Goal: Contribute content: Add original content to the website for others to see

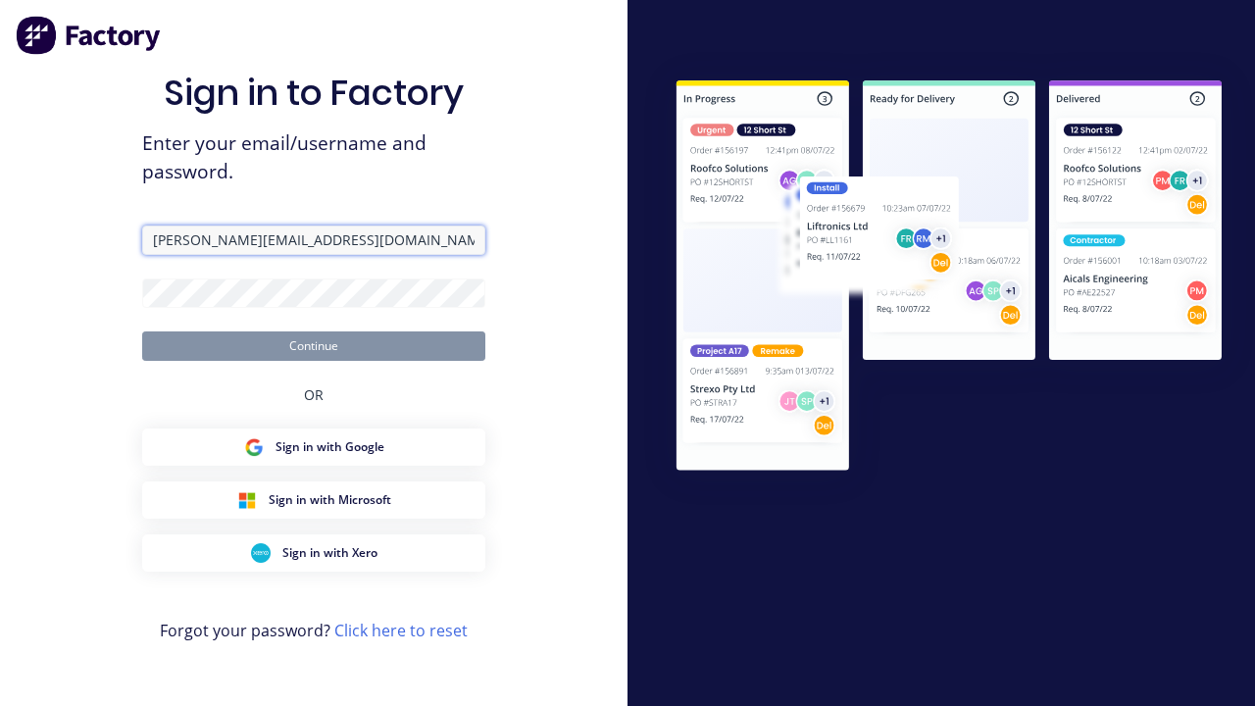
type input "[PERSON_NAME][EMAIL_ADDRESS][DOMAIN_NAME]"
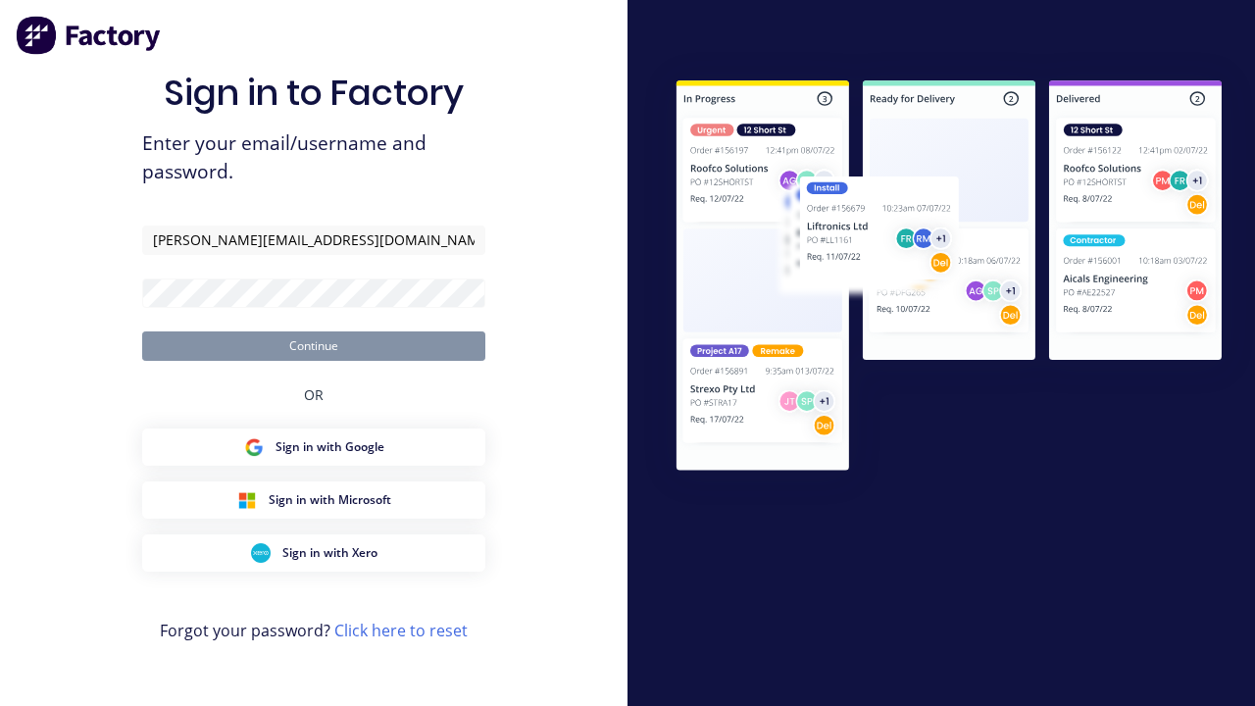
click at [314, 345] on button "Continue" at bounding box center [313, 345] width 343 height 29
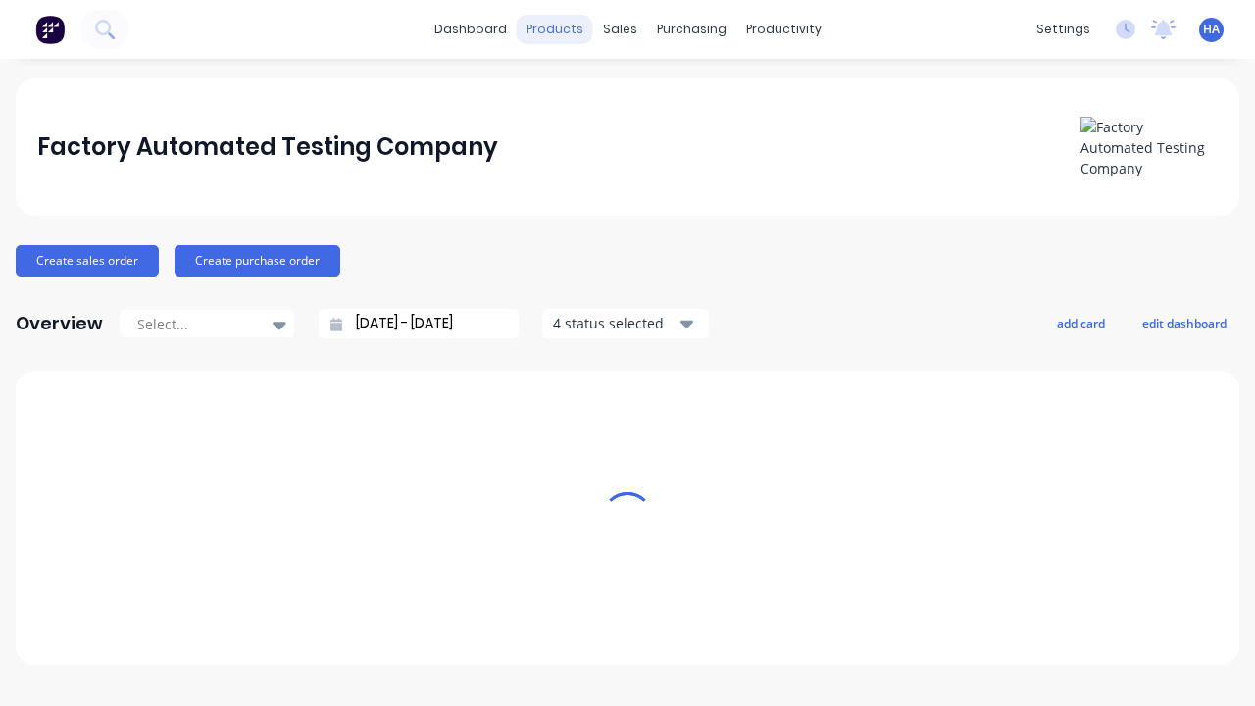
click at [562, 29] on div "products" at bounding box center [555, 29] width 76 height 29
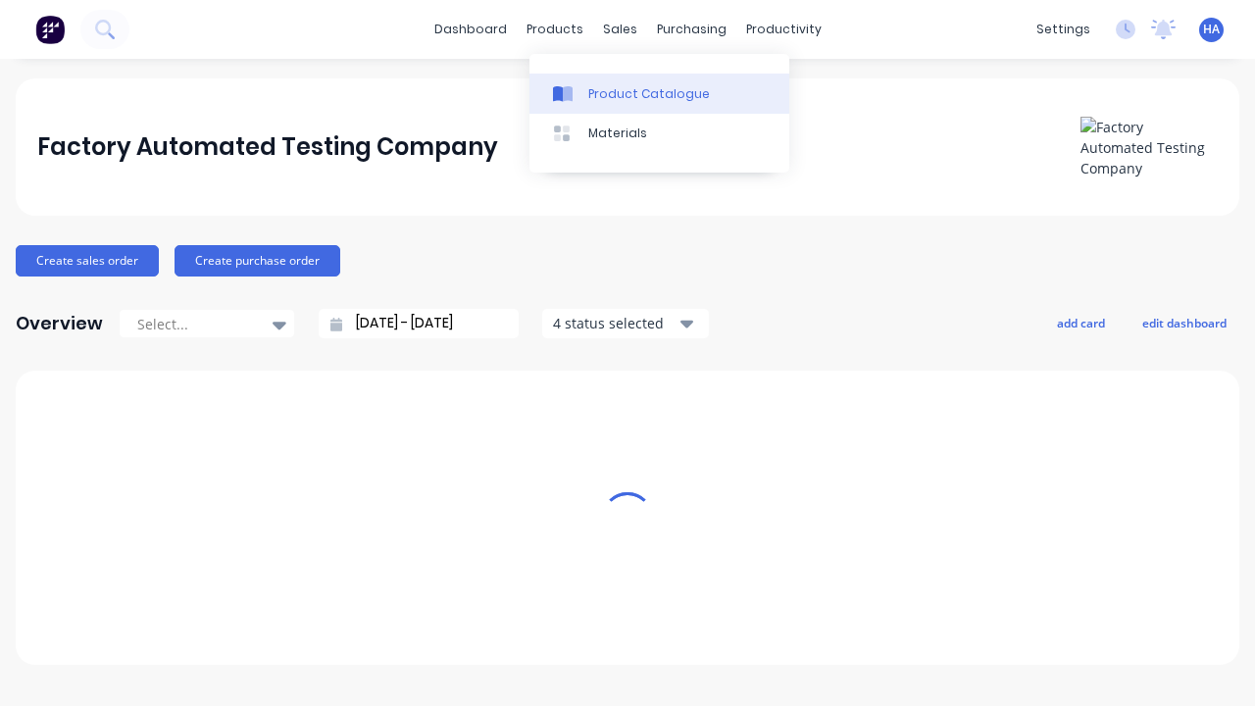
click at [659, 93] on div "Product Catalogue" at bounding box center [649, 94] width 122 height 18
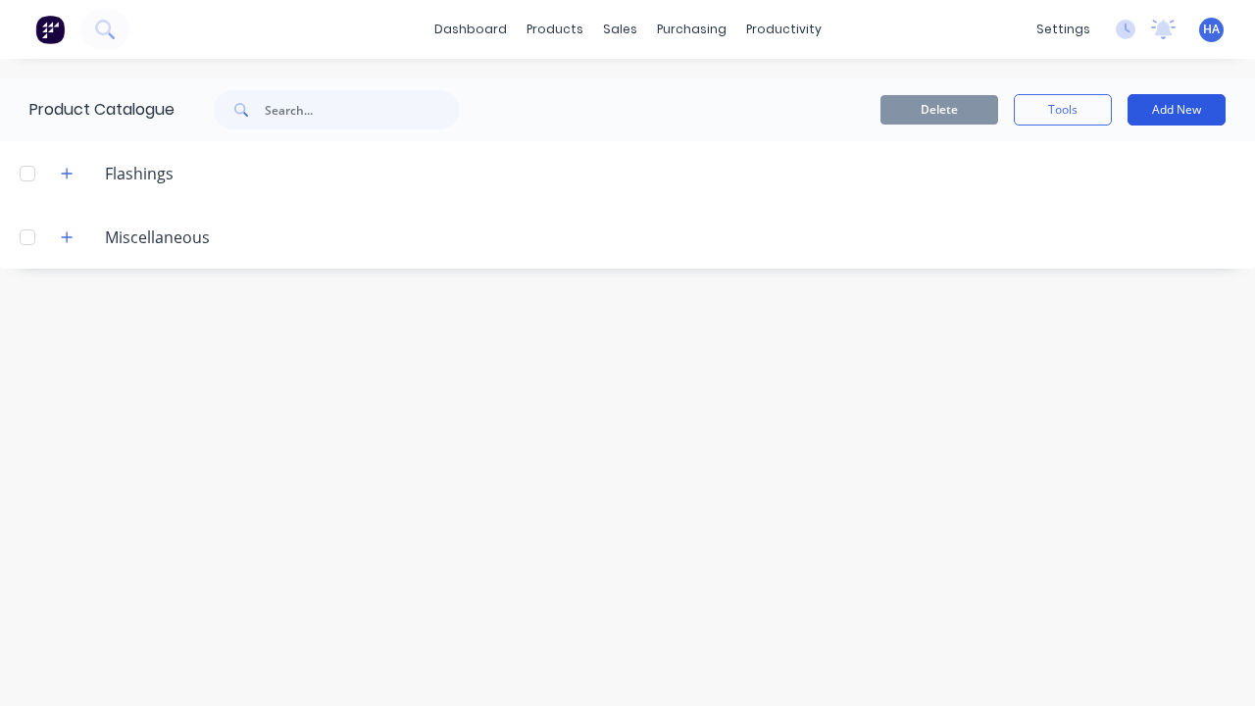
click at [1176, 110] on button "Add New" at bounding box center [1176, 109] width 98 height 31
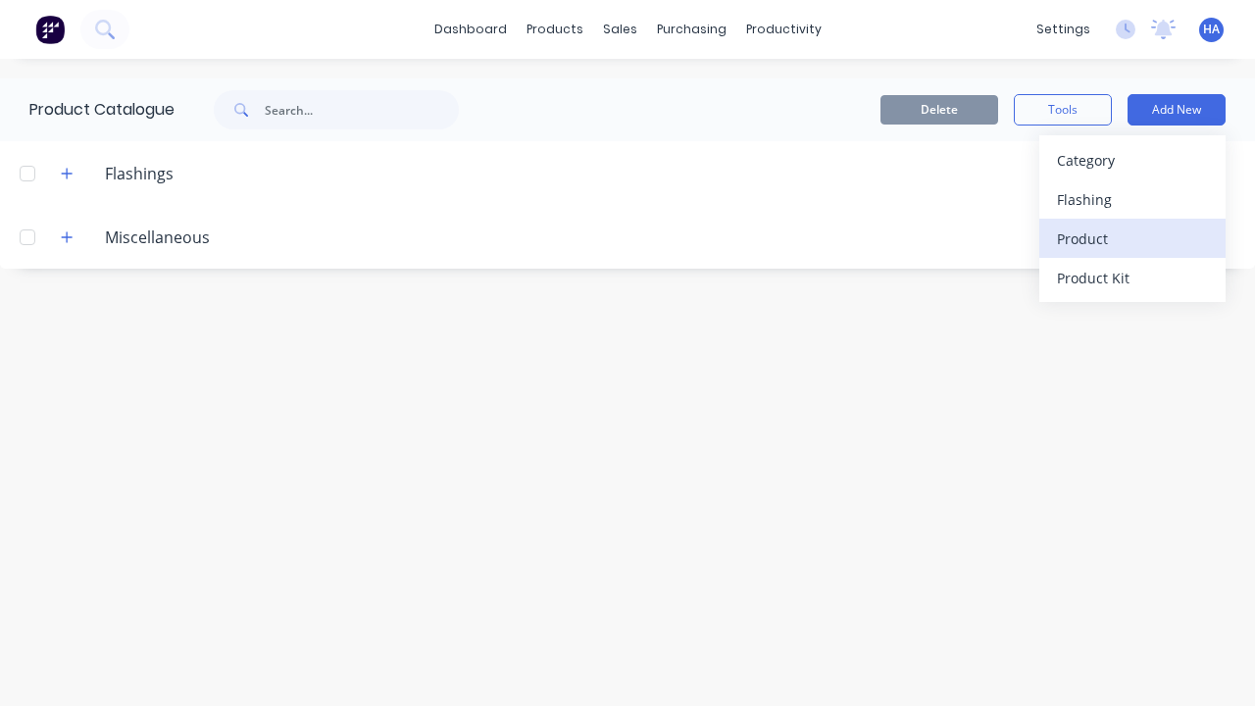
click at [1132, 238] on div "Product" at bounding box center [1132, 238] width 151 height 28
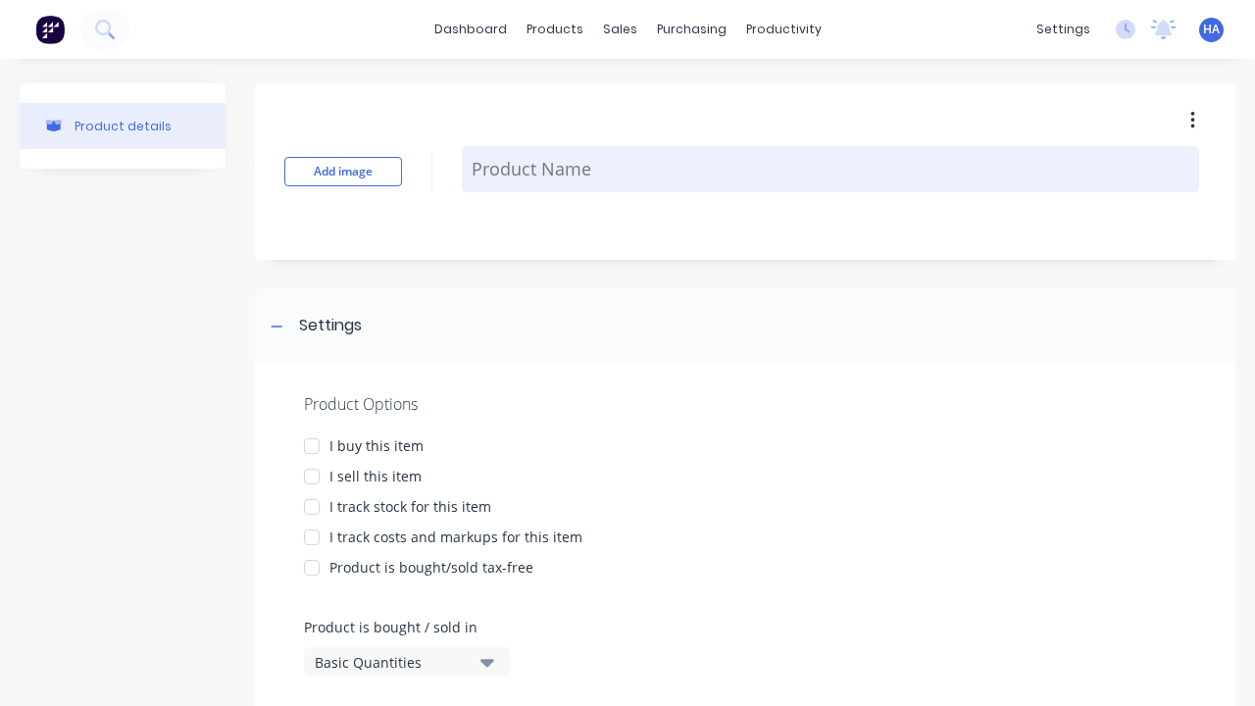
click at [830, 169] on textarea at bounding box center [830, 169] width 737 height 46
type textarea "x"
type textarea "Test Sqm Product"
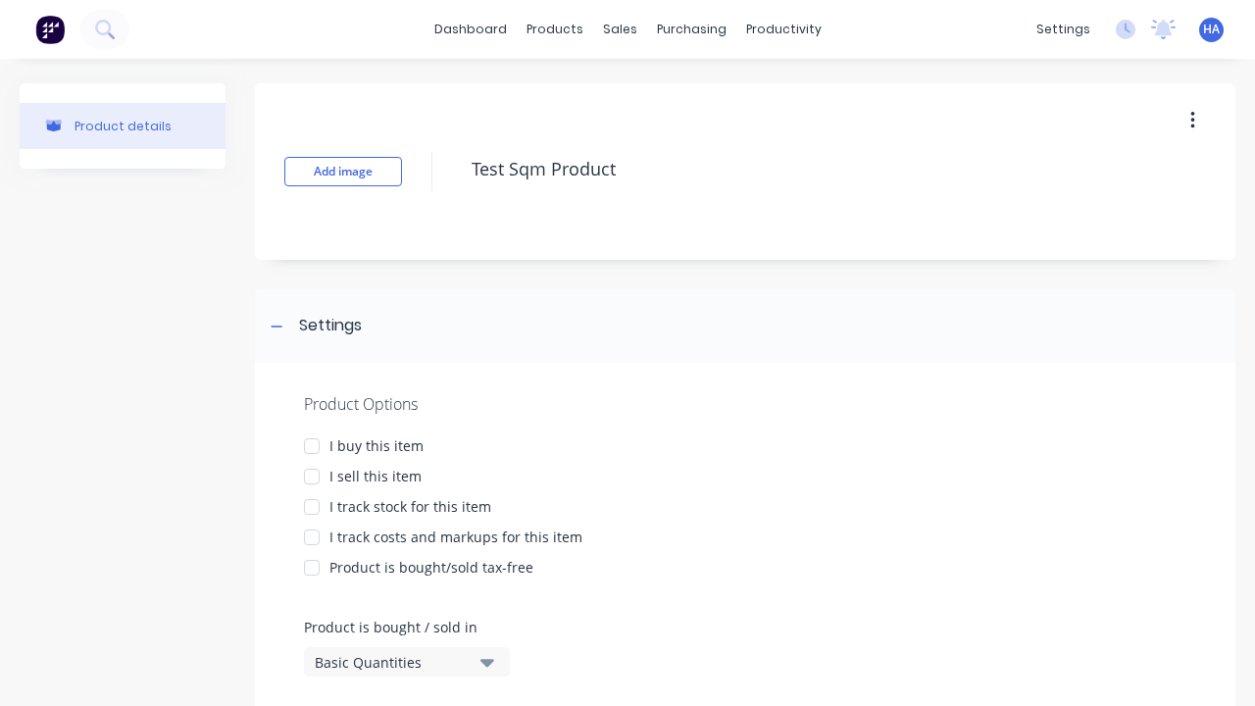
click at [312, 445] on div at bounding box center [311, 445] width 39 height 39
click at [312, 475] on div at bounding box center [311, 476] width 39 height 39
type textarea "x"
type textarea "Test Sqm Product"
click at [392, 662] on div "Basic Quantities" at bounding box center [393, 662] width 157 height 21
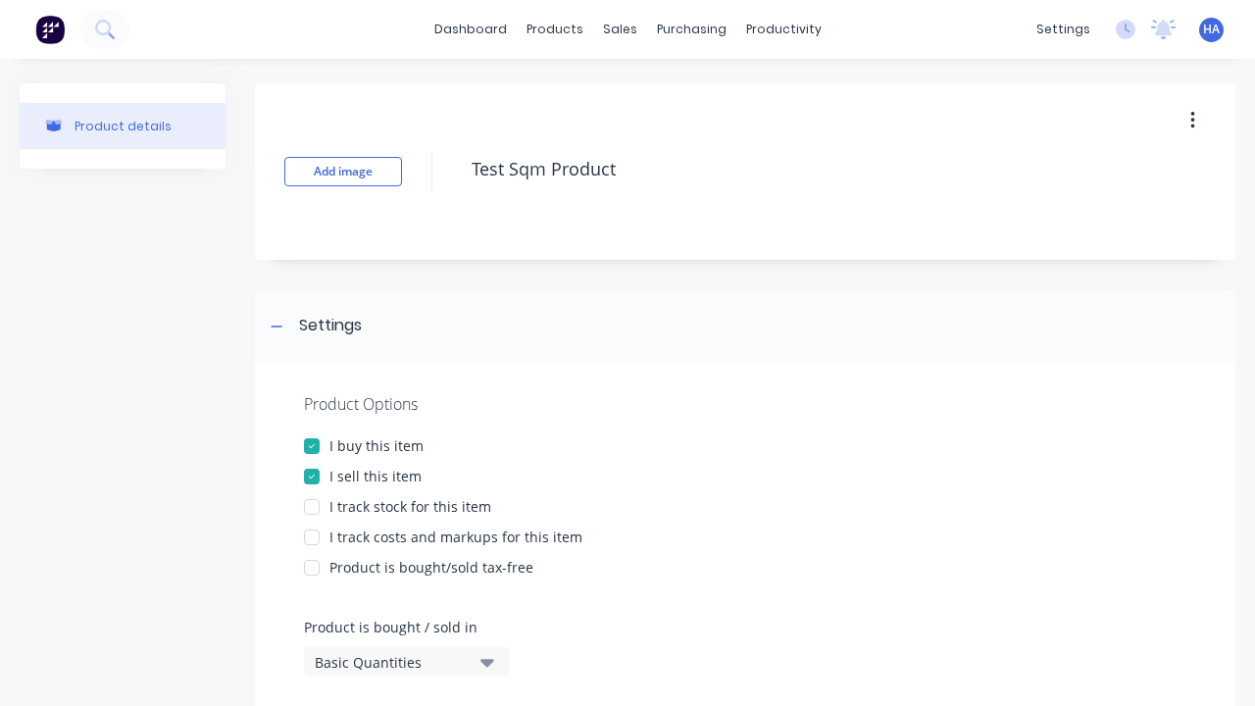
type textarea "x"
type textarea "Test Sqm Product"
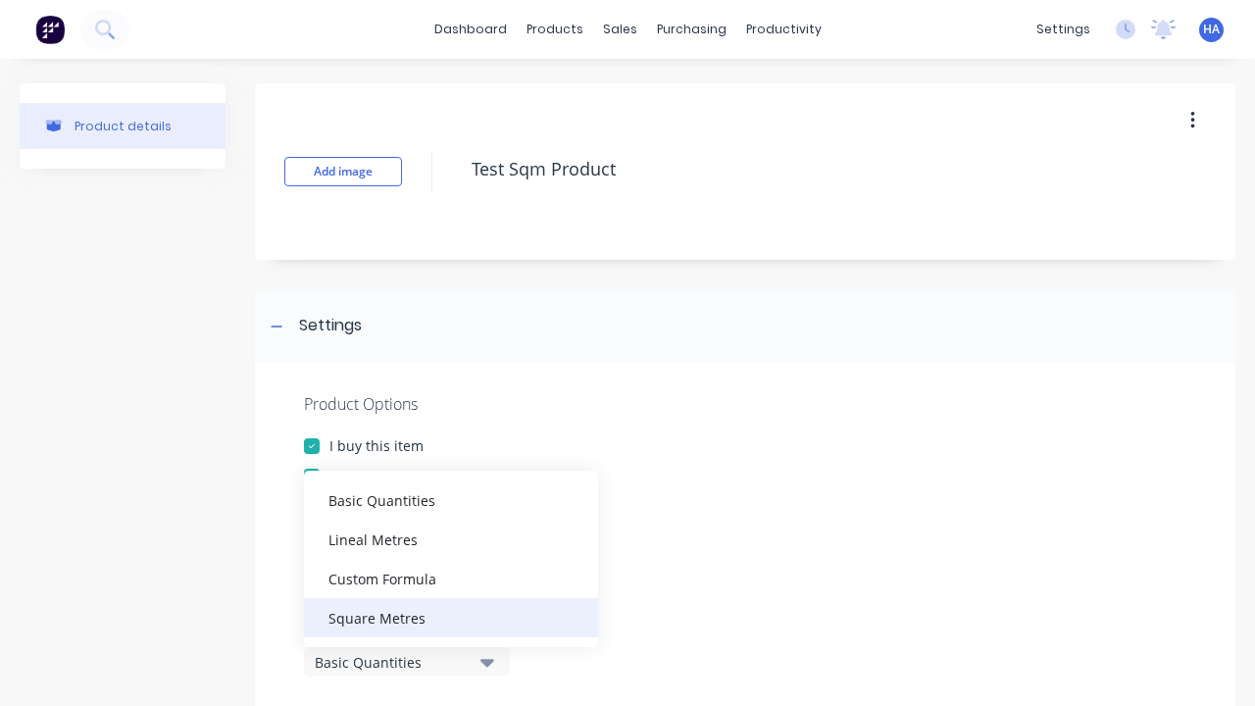
click at [451, 617] on div "Square Metres" at bounding box center [451, 617] width 294 height 39
type textarea "x"
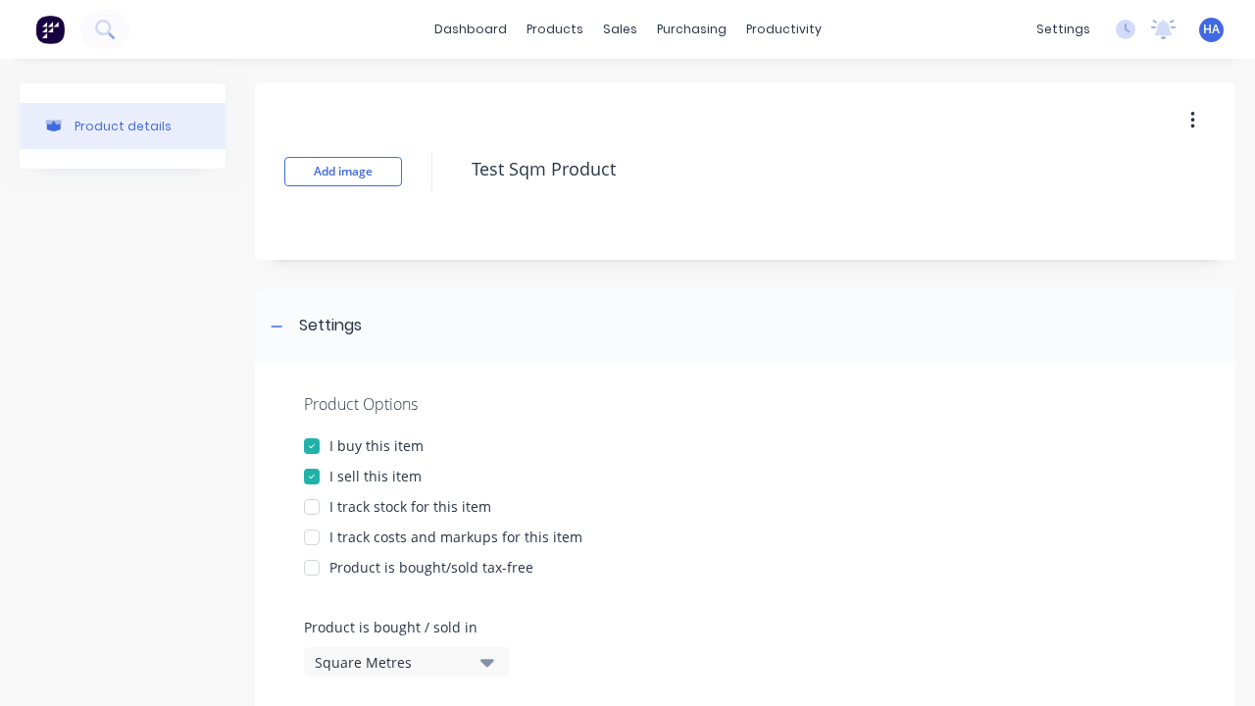
scroll to position [896, 0]
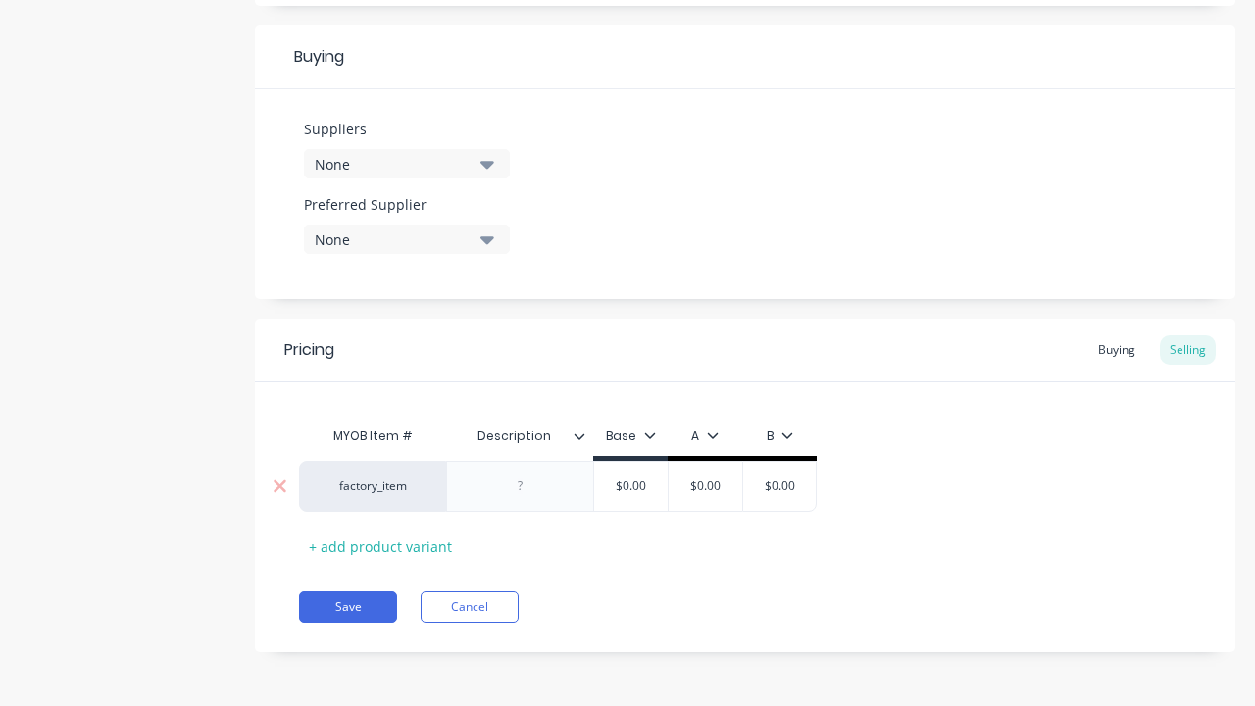
click at [520, 486] on div at bounding box center [521, 485] width 98 height 25
click at [705, 486] on input "text" at bounding box center [706, 486] width 98 height 18
type textarea "x"
type input "$0.00"
type textarea "x"
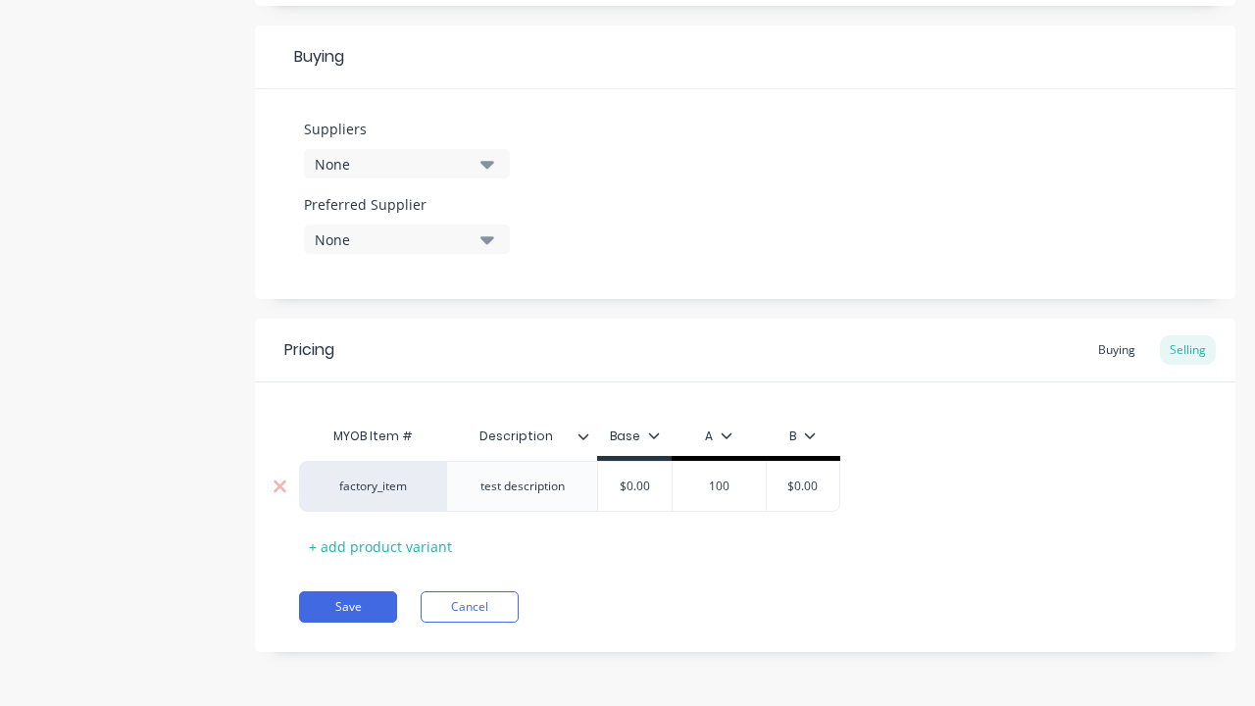
type input "100"
click at [348, 607] on button "Save" at bounding box center [348, 606] width 98 height 31
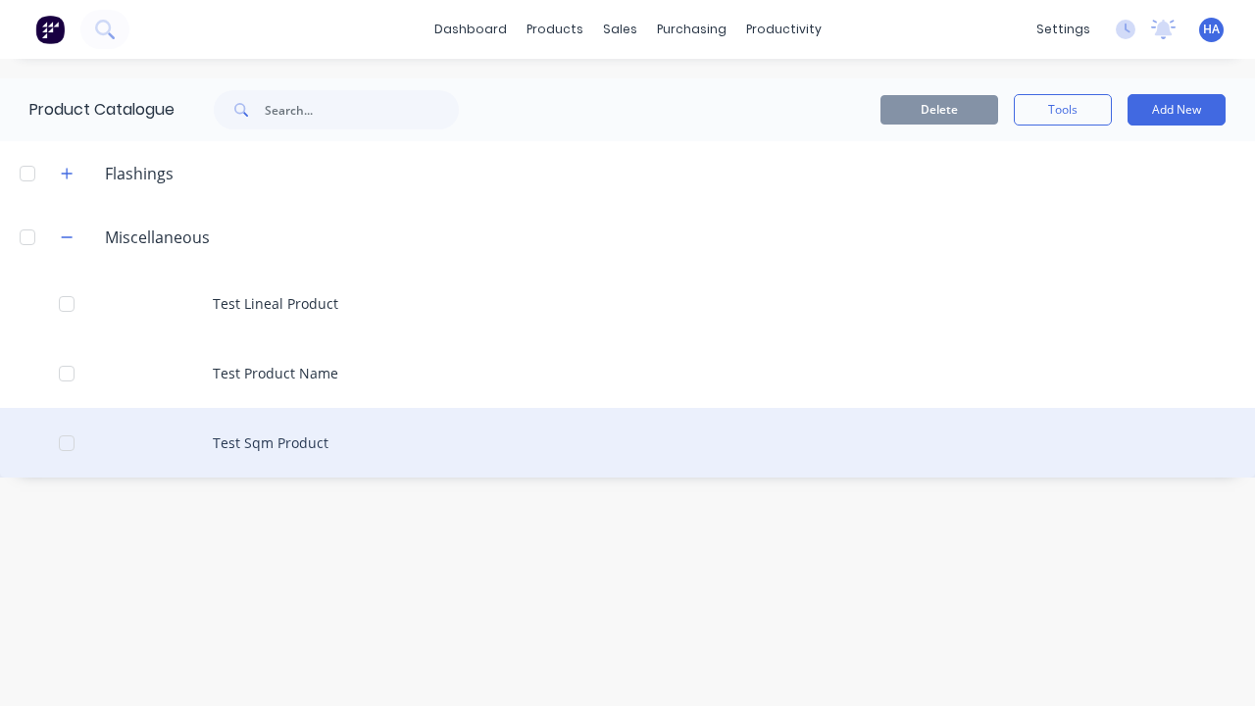
click at [627, 442] on div "Test Sqm Product" at bounding box center [627, 443] width 1255 height 70
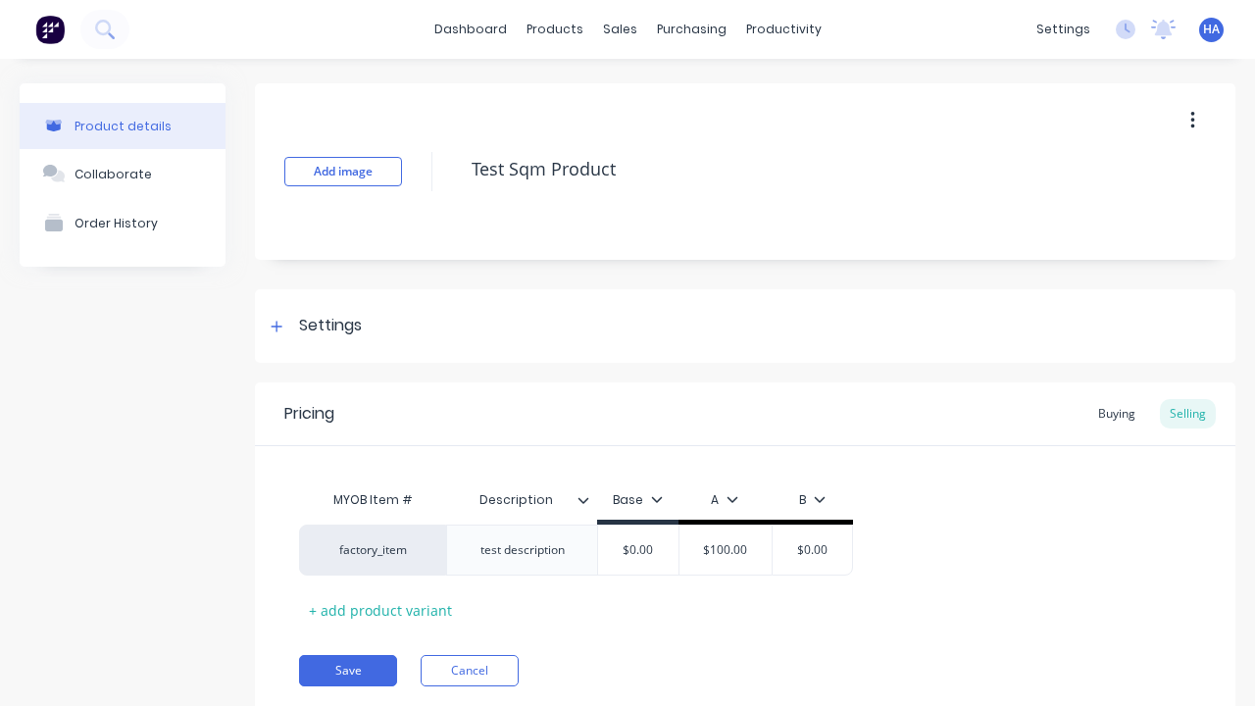
click at [1192, 120] on icon "button" at bounding box center [1192, 121] width 4 height 18
click at [1122, 211] on div "Delete" at bounding box center [1122, 211] width 151 height 28
type textarea "x"
